Goal: Task Accomplishment & Management: Manage account settings

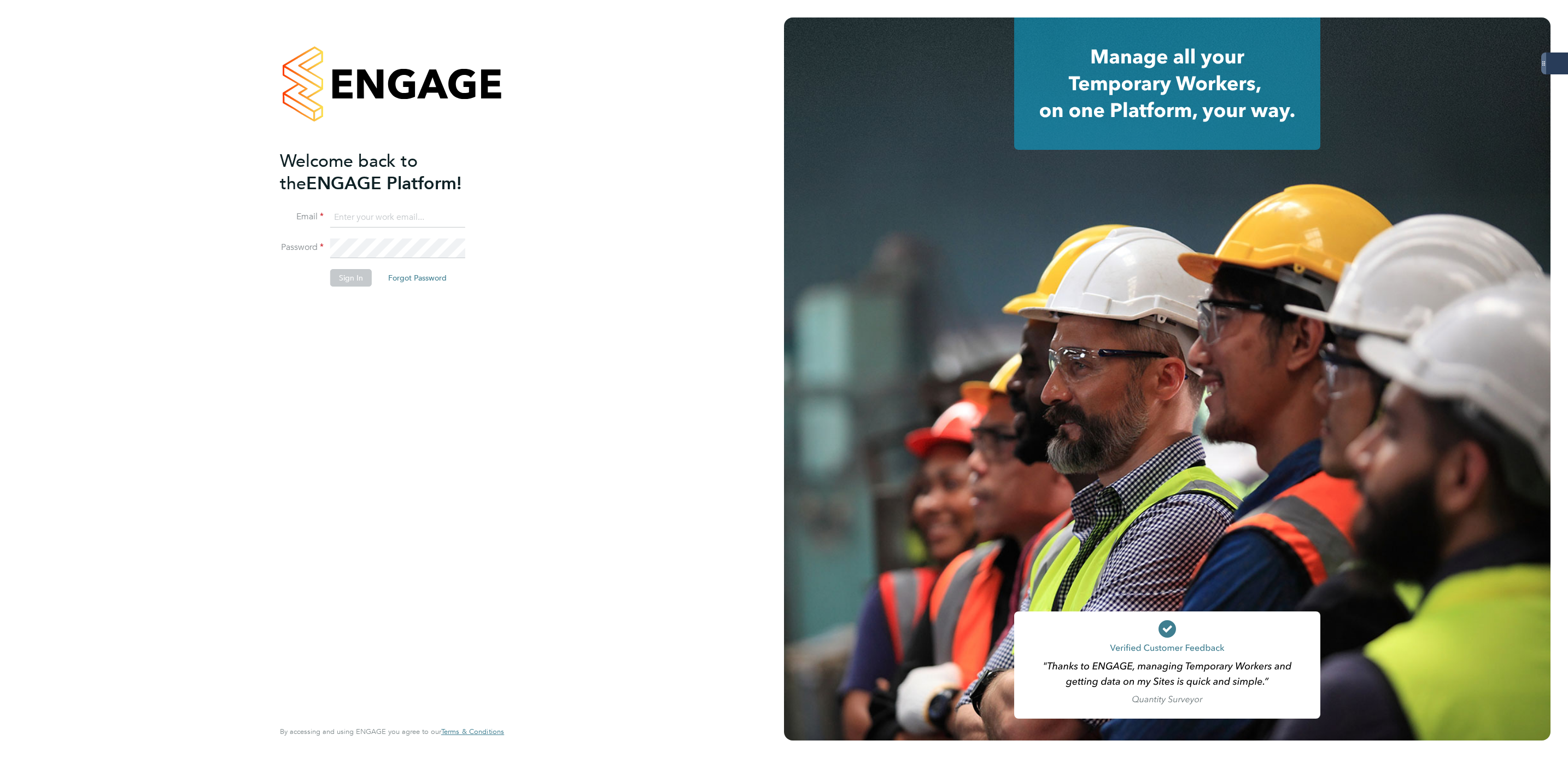
type input "bethany.wiles@servicecare.org.uk"
click at [357, 278] on button "Sign In" at bounding box center [351, 278] width 41 height 18
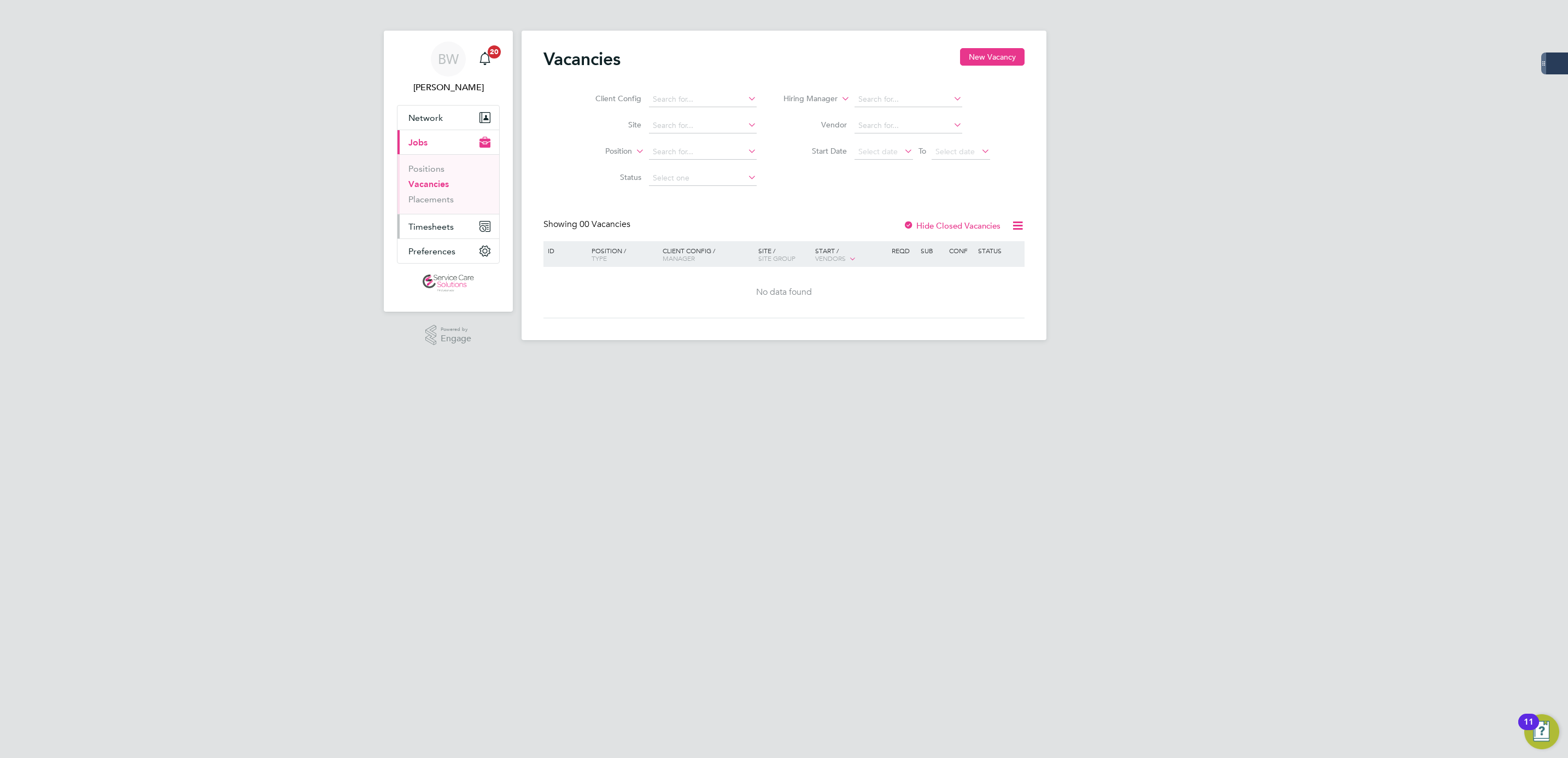
click at [442, 222] on span "Timesheets" at bounding box center [431, 226] width 46 height 10
click at [440, 192] on link "Timesheets" at bounding box center [431, 193] width 46 height 10
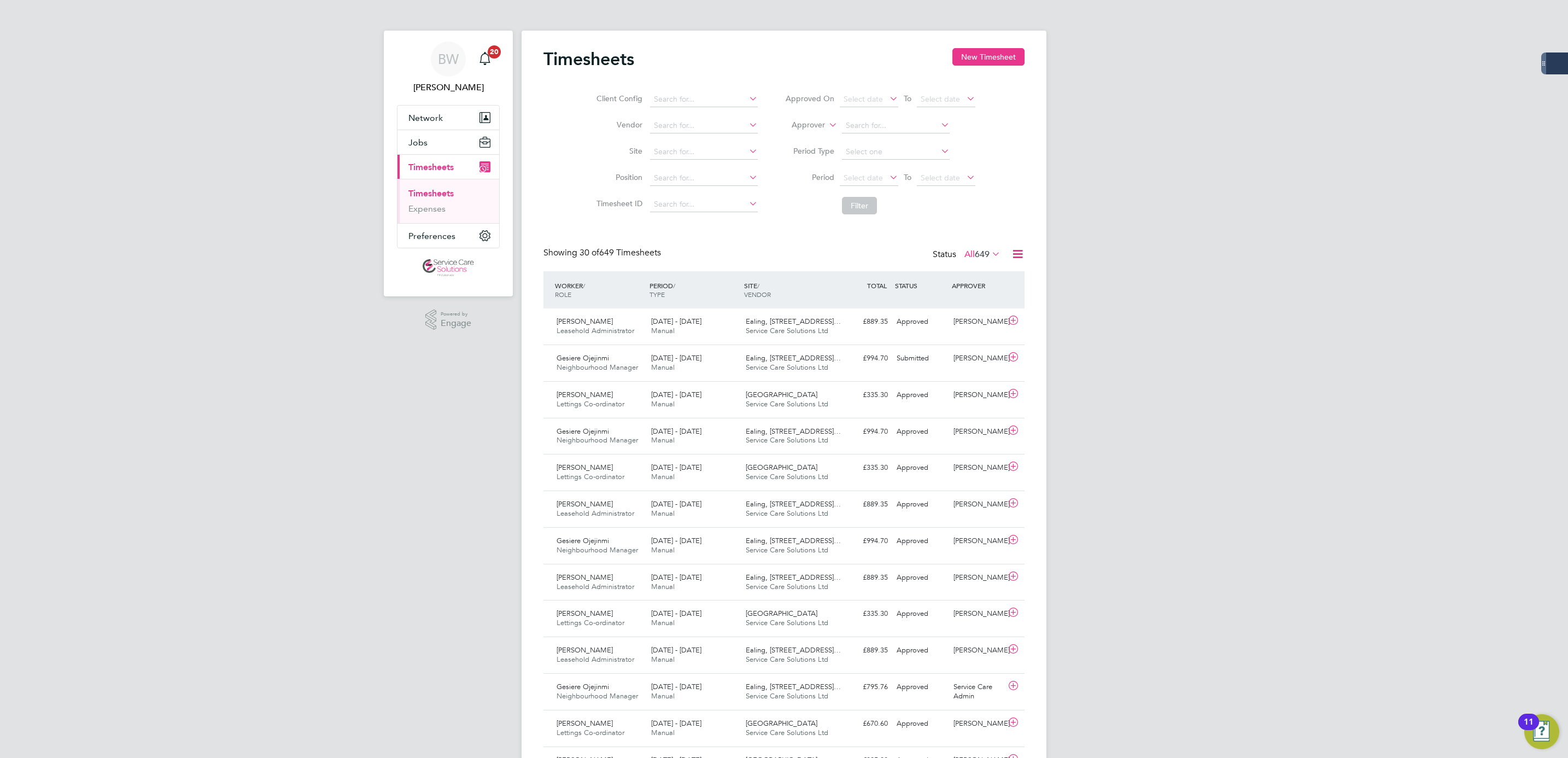
click at [1486, 429] on div "BW Bethany Wiles Notifications 20 Applications: Network Businesses Sites Worker…" at bounding box center [784, 738] width 1568 height 1476
click at [1363, 669] on div "BW Bethany Wiles Notifications 20 Applications: Network Businesses Sites Worker…" at bounding box center [784, 738] width 1568 height 1476
click at [724, 468] on div "8 - 14 Sep 2025 Manual" at bounding box center [694, 472] width 94 height 27
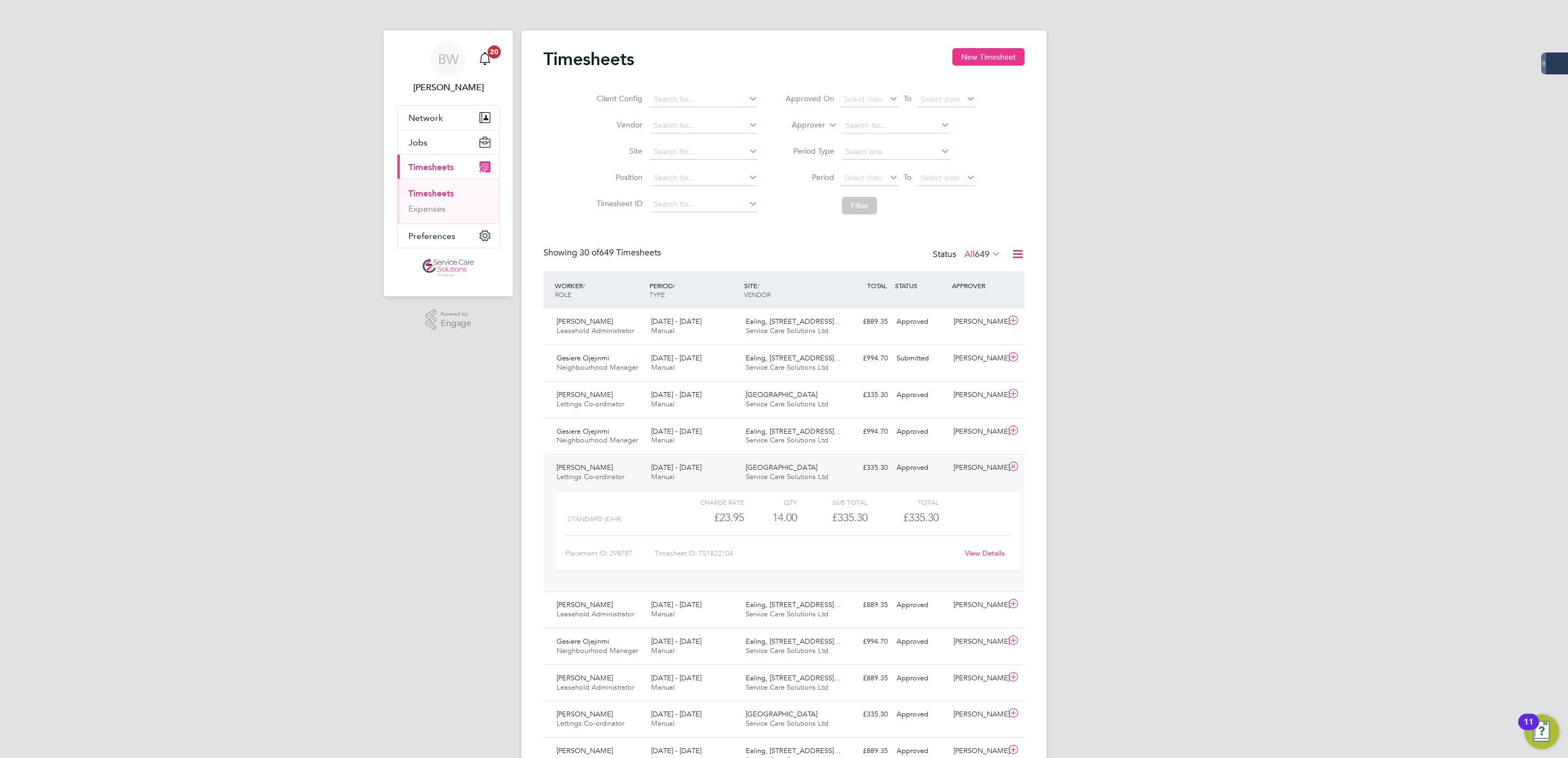
click at [991, 555] on link "View Details" at bounding box center [985, 553] width 40 height 9
click at [712, 394] on div "15 - 21 Sep 2025 Manual" at bounding box center [694, 399] width 94 height 27
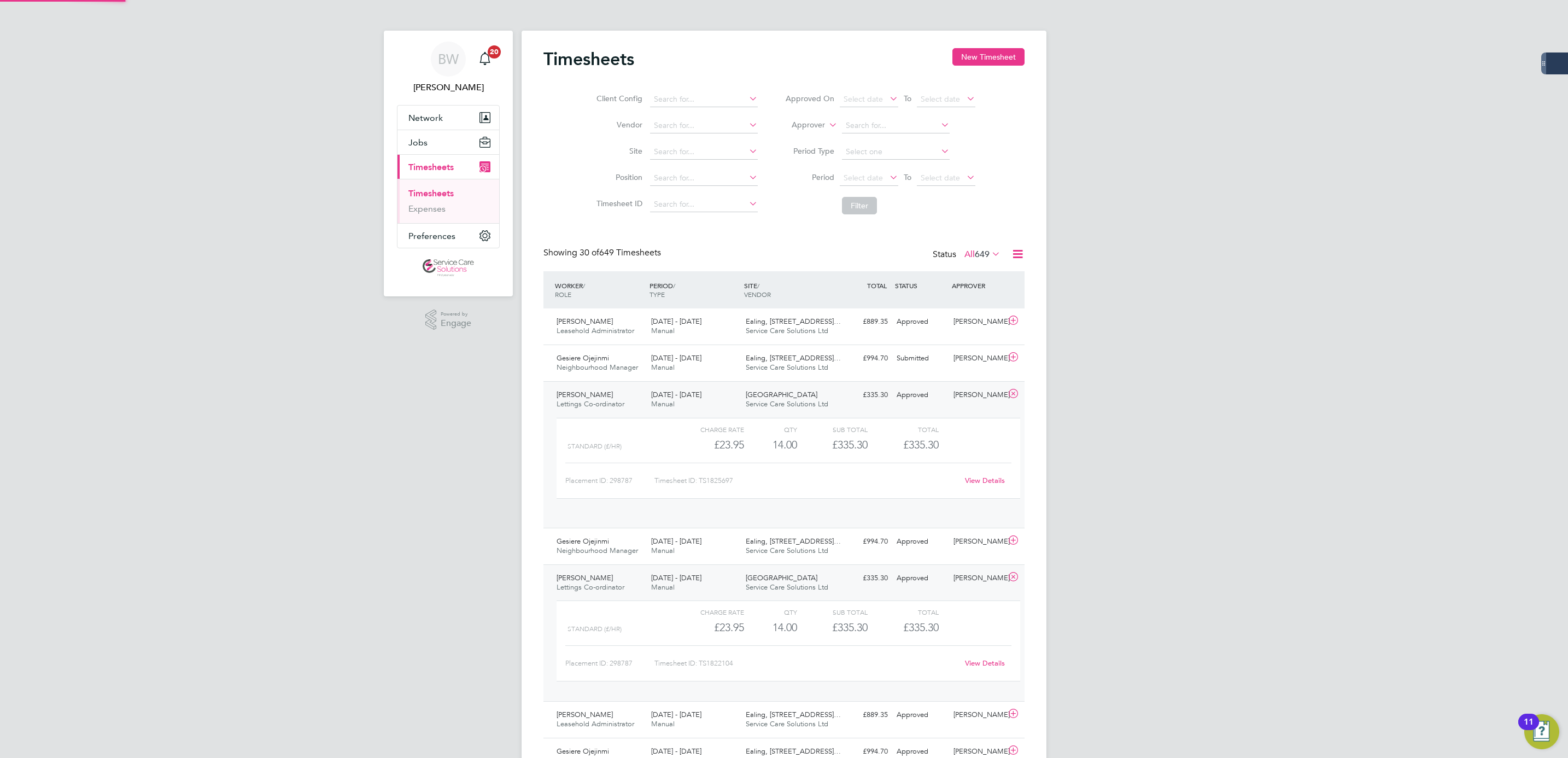
scroll to position [18, 107]
click at [980, 481] on link "View Details" at bounding box center [985, 480] width 40 height 9
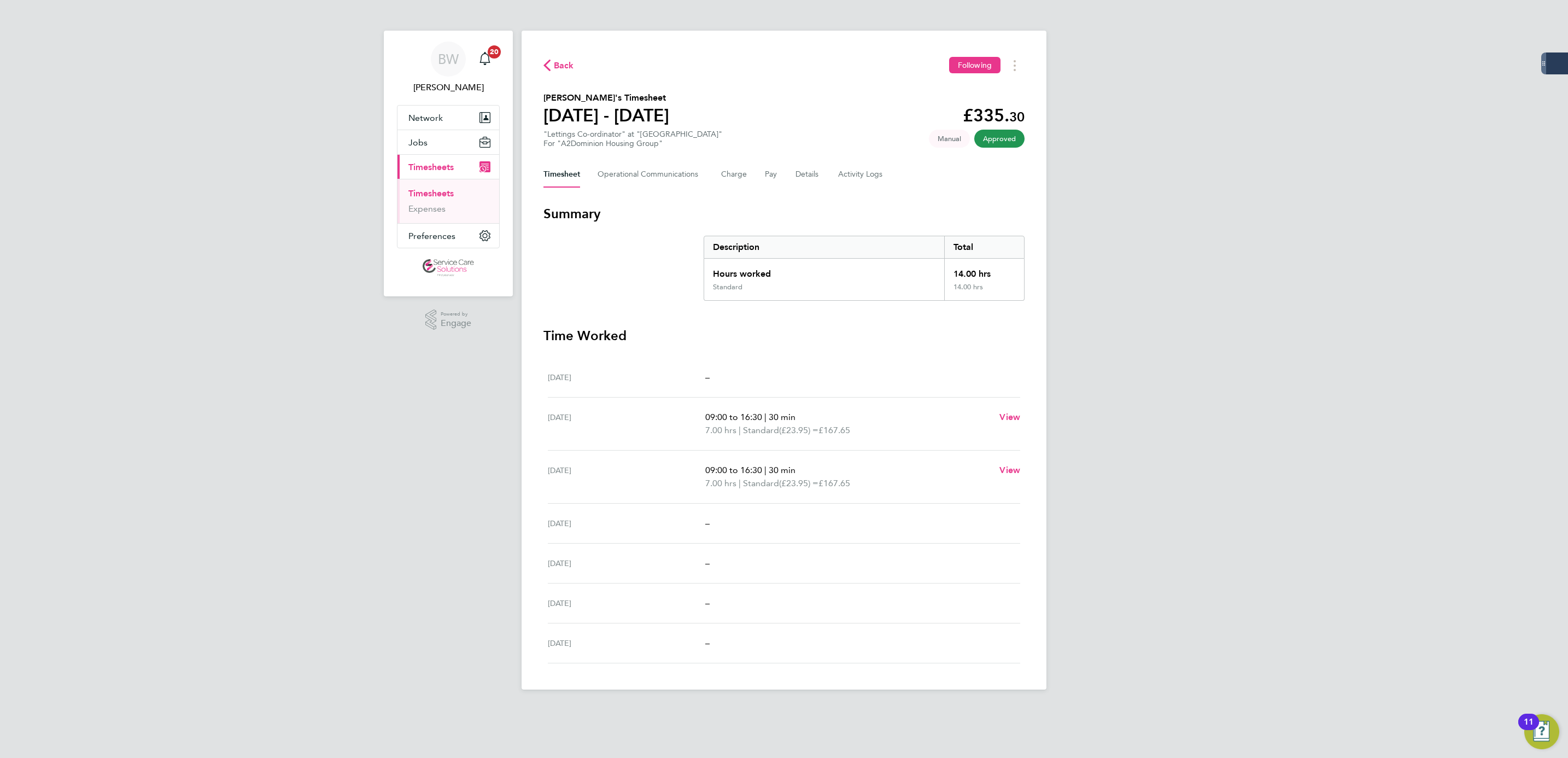
drag, startPoint x: 410, startPoint y: 522, endPoint x: 538, endPoint y: 279, distance: 274.7
click at [410, 522] on div "BW Bethany Wiles Notifications 20 Applications: Network Businesses Sites Worker…" at bounding box center [784, 353] width 1568 height 707
